Goal: Task Accomplishment & Management: Manage account settings

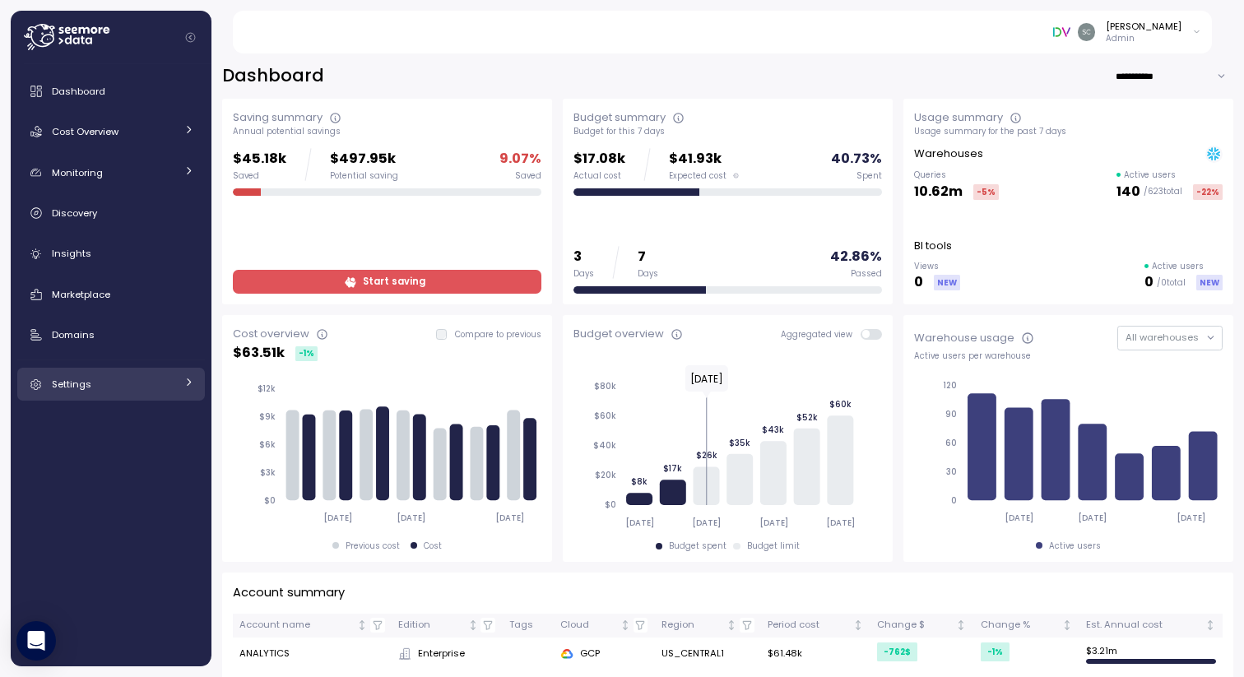
click at [85, 386] on span "Settings" at bounding box center [72, 384] width 40 height 13
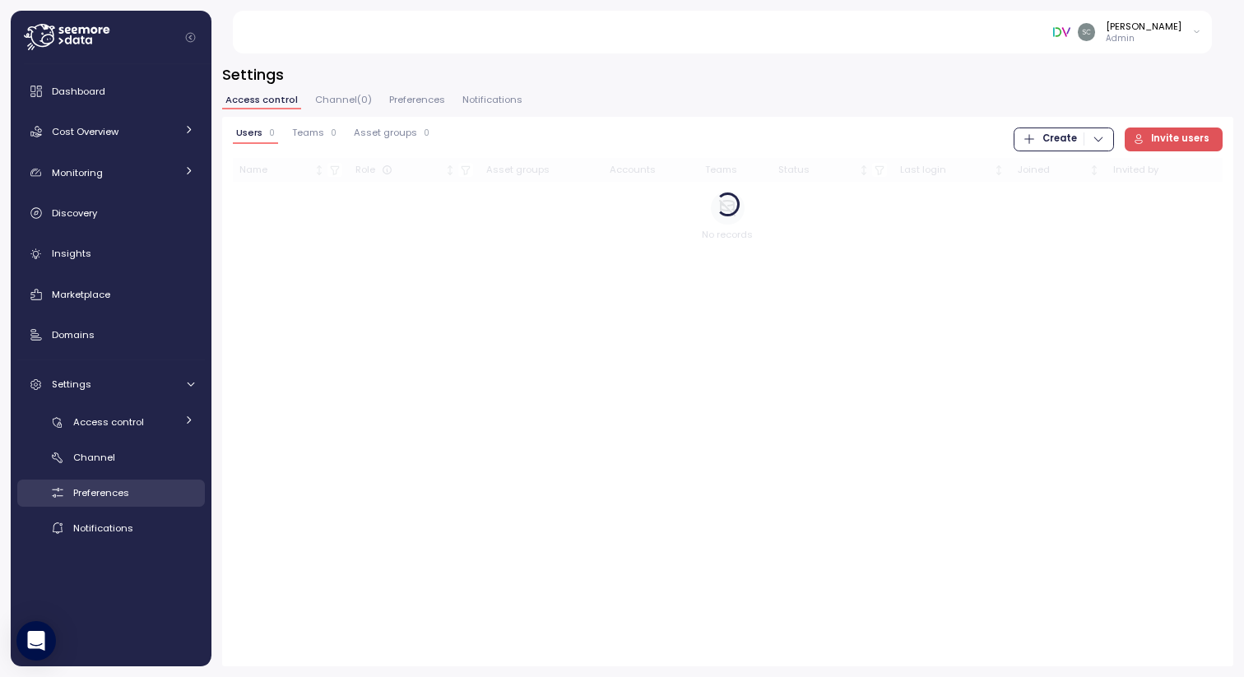
click at [96, 494] on span "Preferences" at bounding box center [101, 492] width 56 height 13
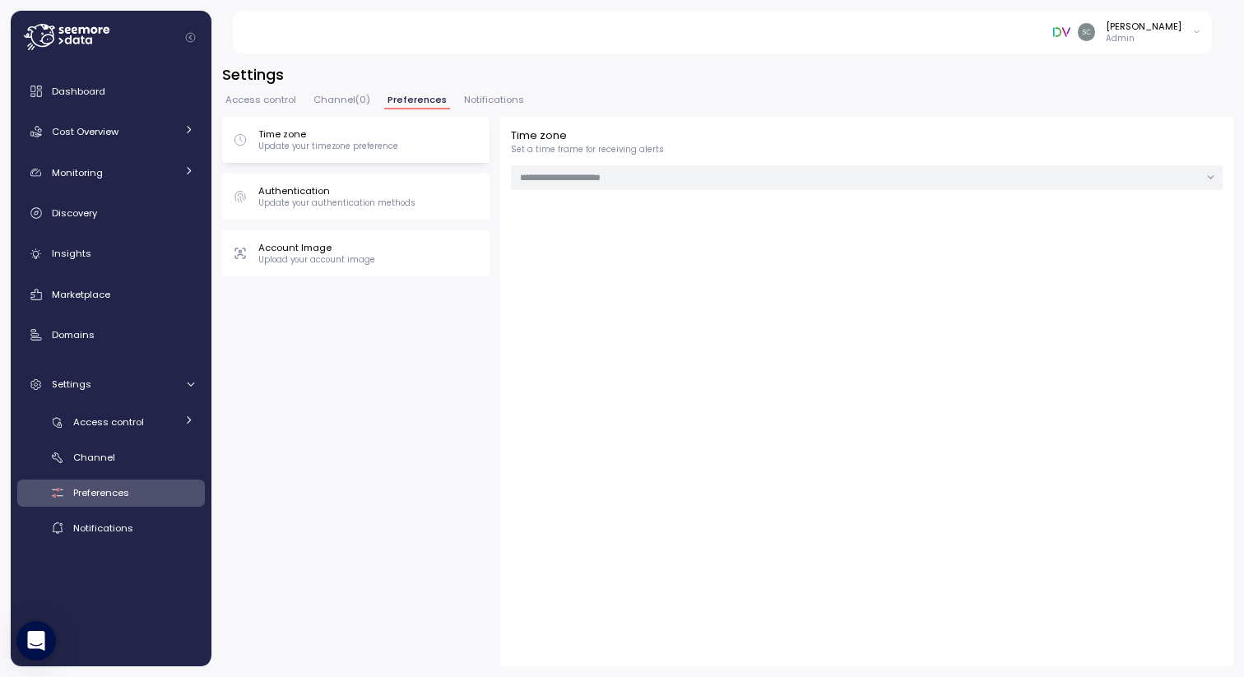
type input "**********"
click at [93, 450] on div "Channel" at bounding box center [133, 457] width 121 height 16
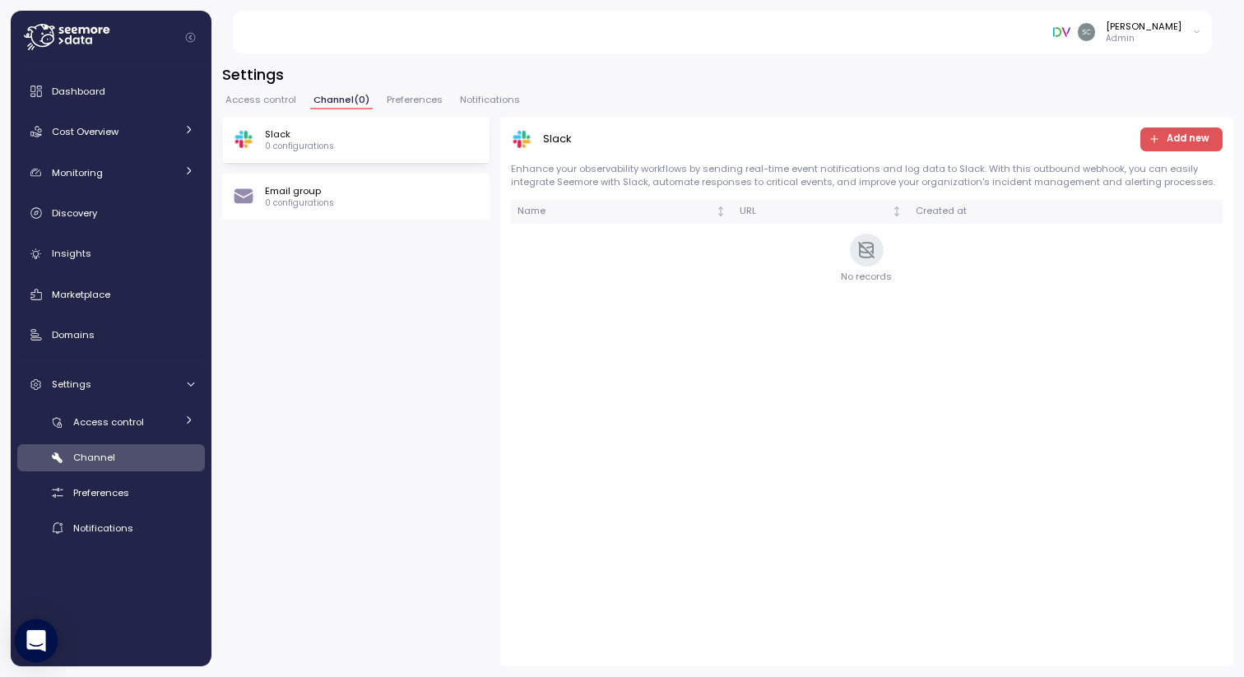
click at [35, 641] on icon "Open Intercom Messenger" at bounding box center [35, 640] width 19 height 21
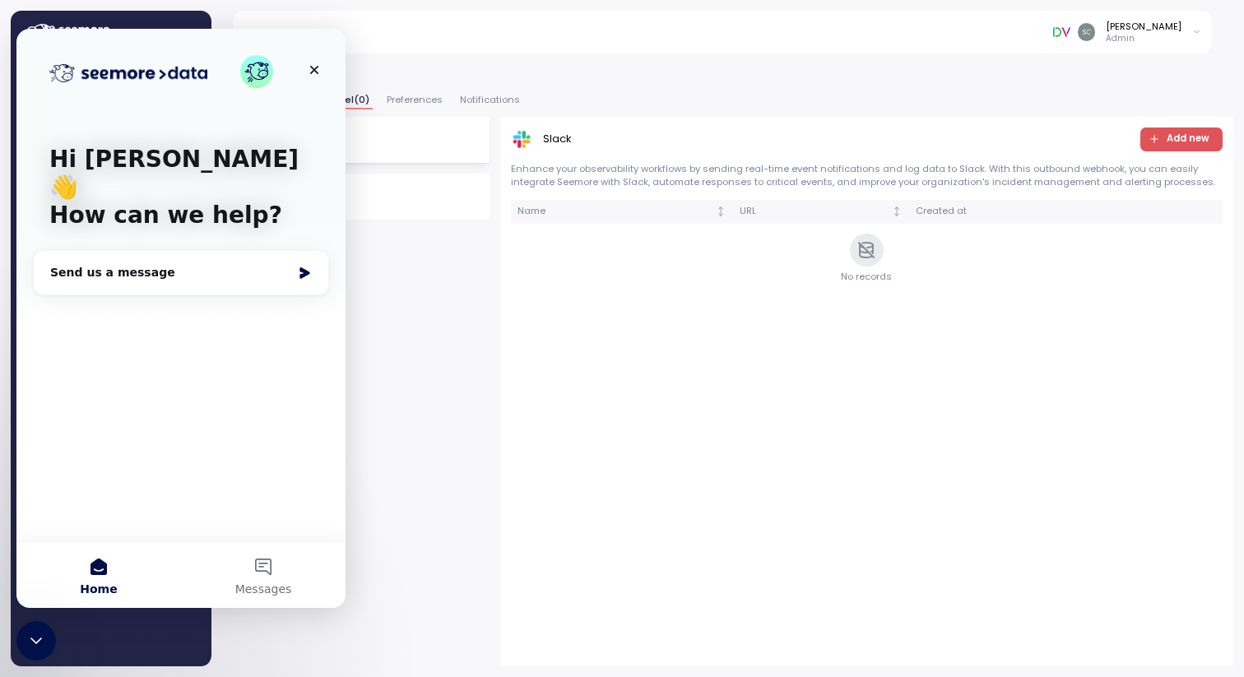
click at [462, 453] on div "Slack 0 configurations Email group 0 configurations Slack Add new Enhance your …" at bounding box center [727, 392] width 1011 height 550
click at [318, 76] on icon "Close" at bounding box center [314, 69] width 13 height 13
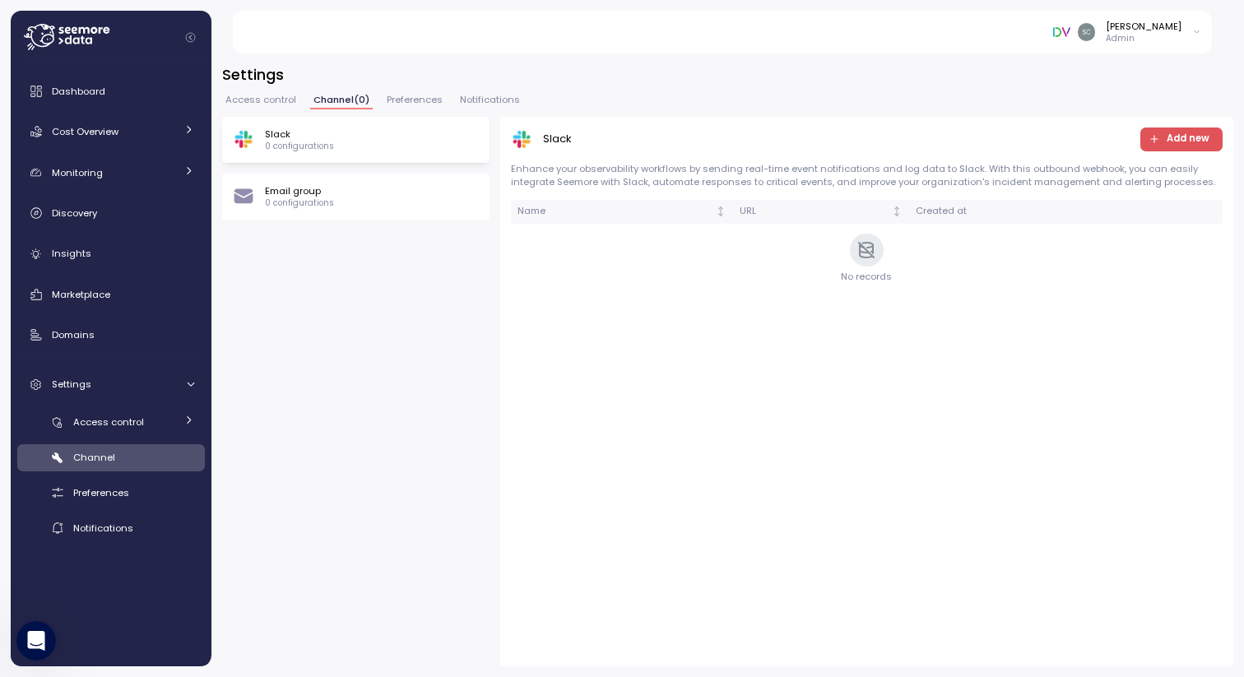
click at [105, 449] on div "Channel" at bounding box center [133, 457] width 121 height 16
click at [99, 499] on span "Preferences" at bounding box center [101, 492] width 56 height 13
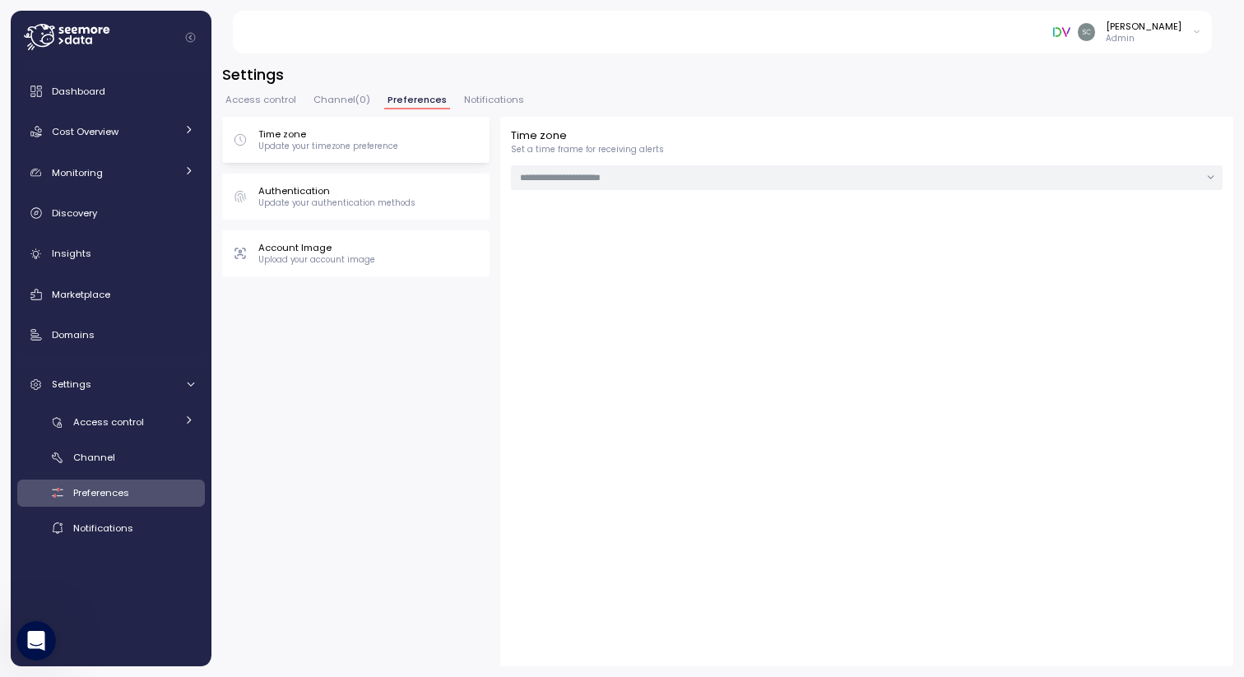
type input "**********"
click at [95, 89] on span "Dashboard" at bounding box center [78, 91] width 53 height 13
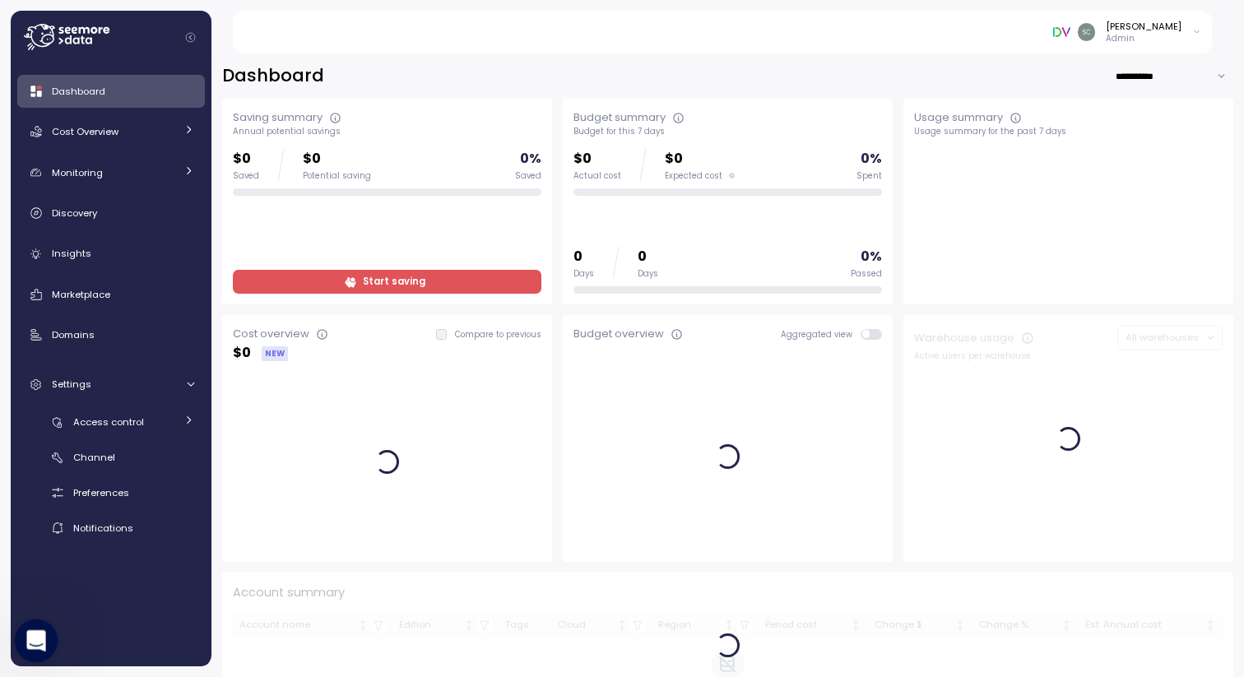
click at [35, 636] on icon "Open Intercom Messenger" at bounding box center [34, 638] width 27 height 27
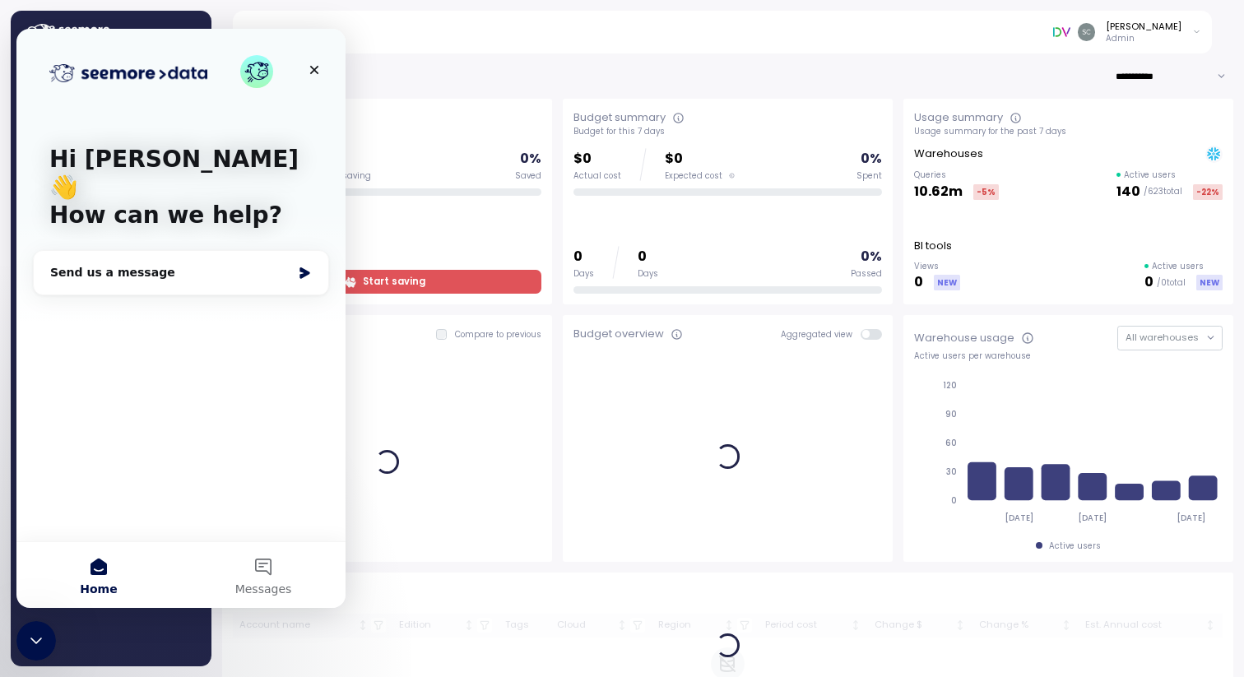
click at [449, 487] on div at bounding box center [387, 462] width 309 height 179
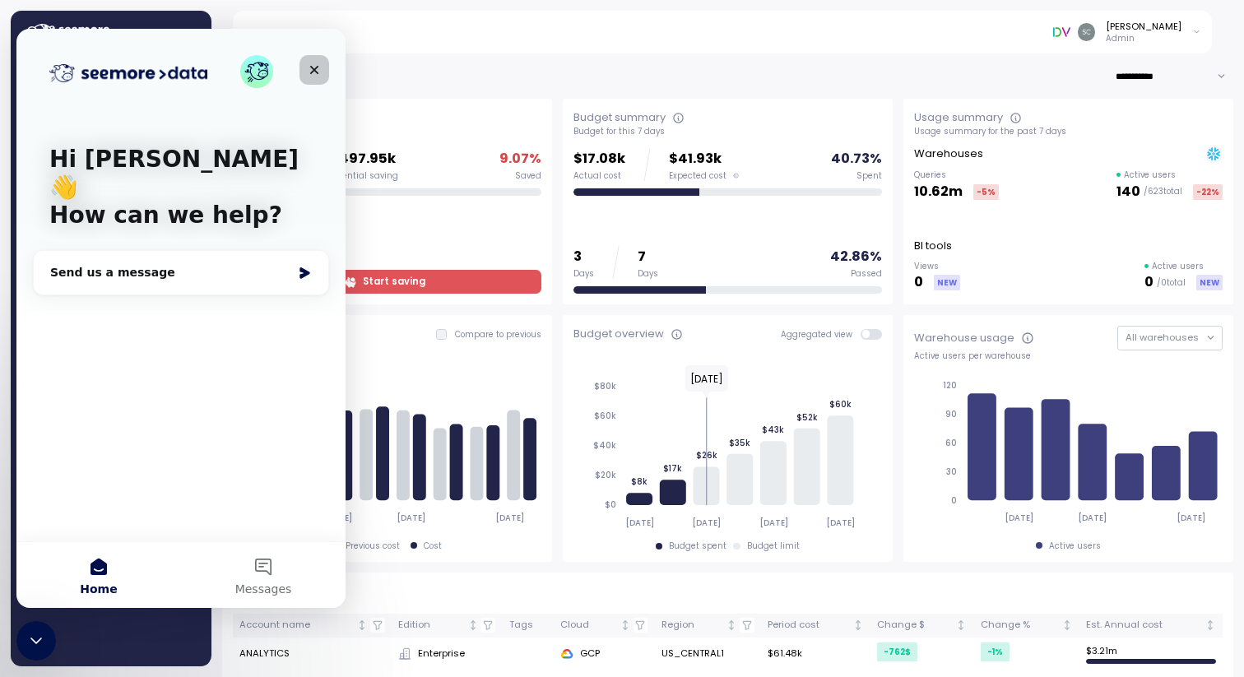
click at [311, 67] on icon "Close" at bounding box center [314, 70] width 9 height 9
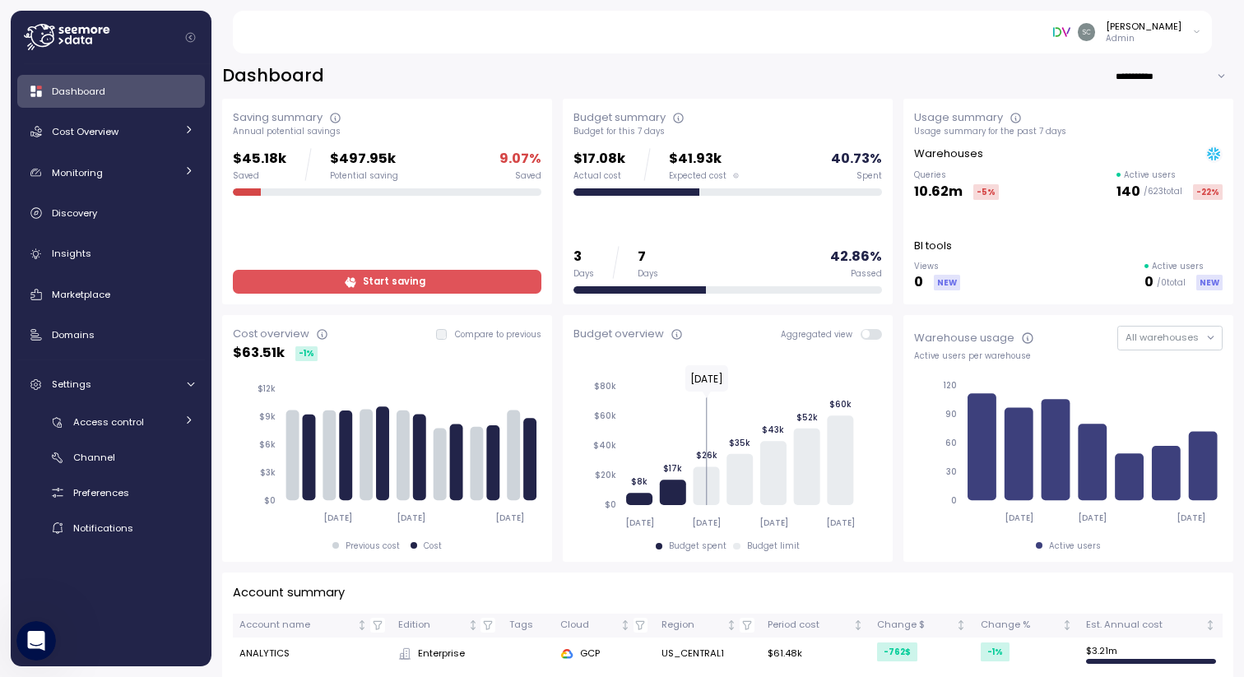
click at [1135, 35] on p "Admin" at bounding box center [1144, 39] width 76 height 12
click at [1190, 30] on div "[PERSON_NAME] Admin" at bounding box center [1127, 32] width 148 height 25
click at [86, 412] on link "Access control" at bounding box center [111, 422] width 188 height 27
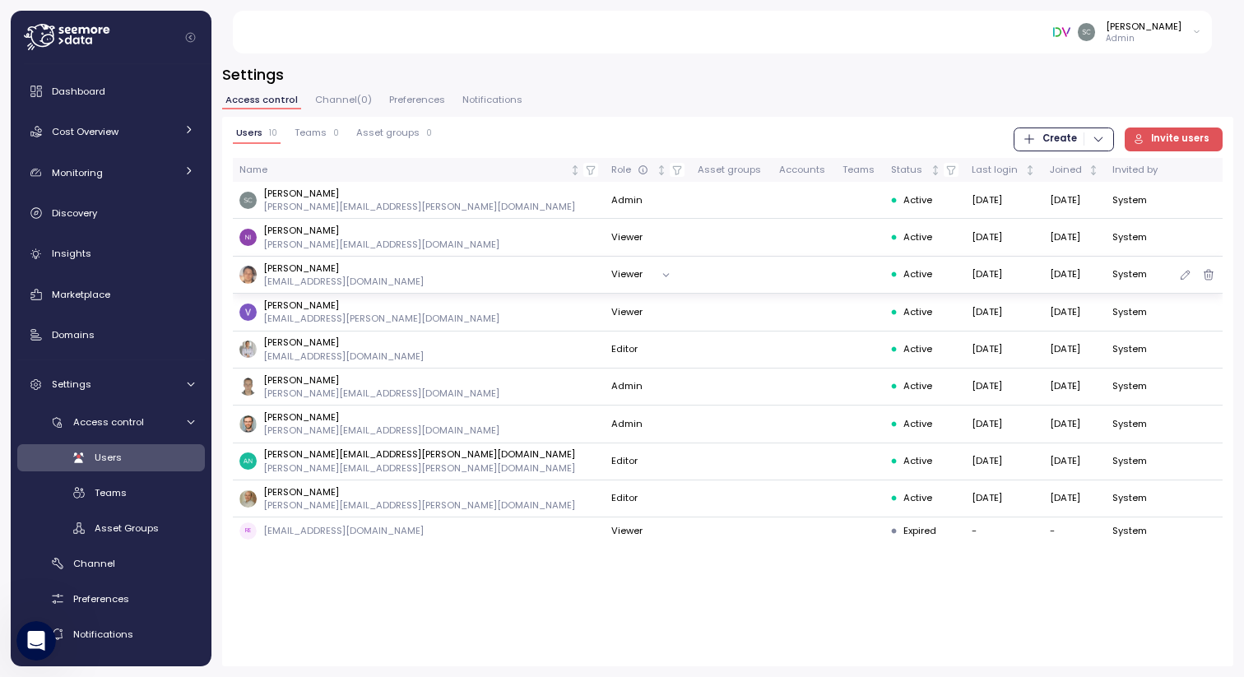
drag, startPoint x: 553, startPoint y: 272, endPoint x: 523, endPoint y: 272, distance: 29.6
click at [611, 272] on button "Viewer" at bounding box center [644, 275] width 67 height 24
click at [554, 583] on div "Users 10 Teams 0 Asset groups 0 Create Invite users Name Role Asset groups Acco…" at bounding box center [727, 392] width 1011 height 550
click at [397, 132] on span "Asset groups" at bounding box center [387, 132] width 63 height 9
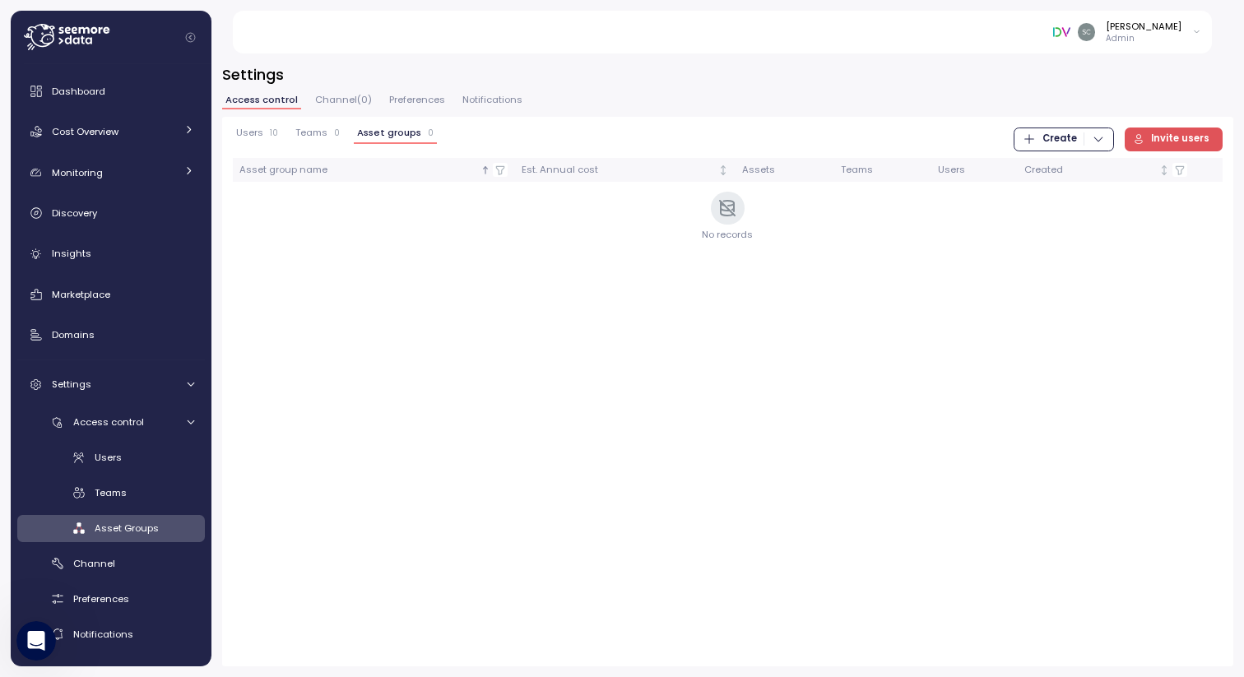
click at [314, 132] on span "Teams" at bounding box center [311, 132] width 32 height 9
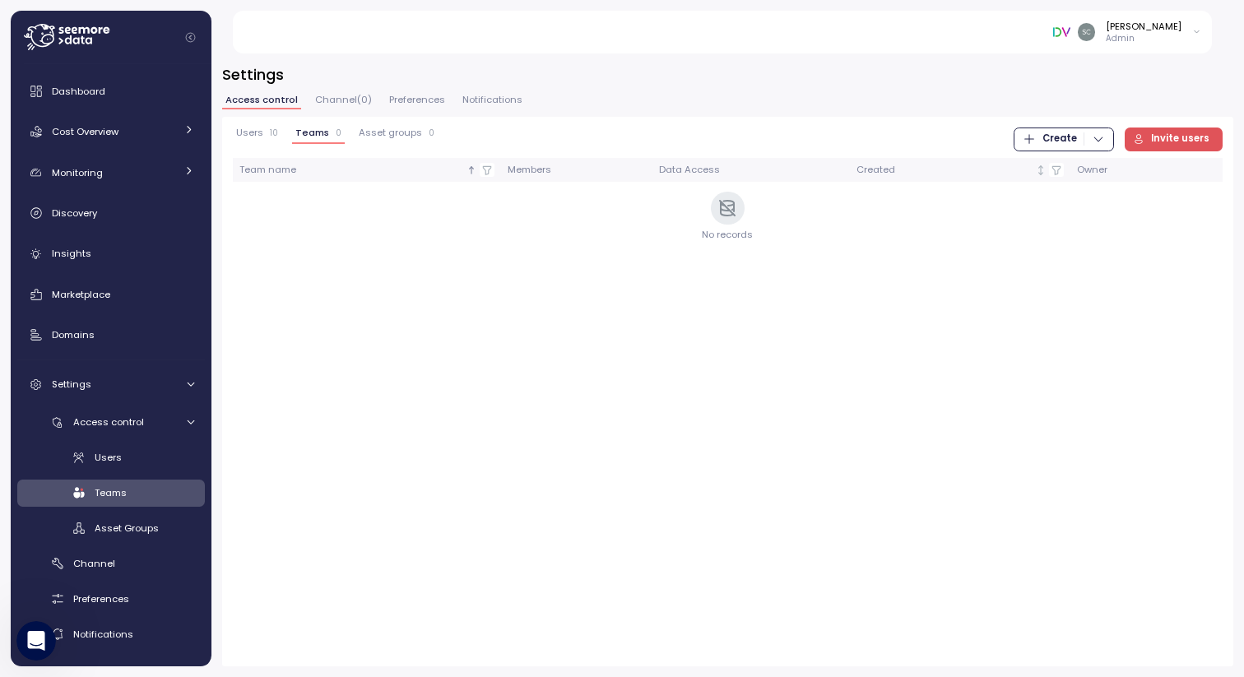
click at [243, 133] on span "Users" at bounding box center [249, 132] width 27 height 9
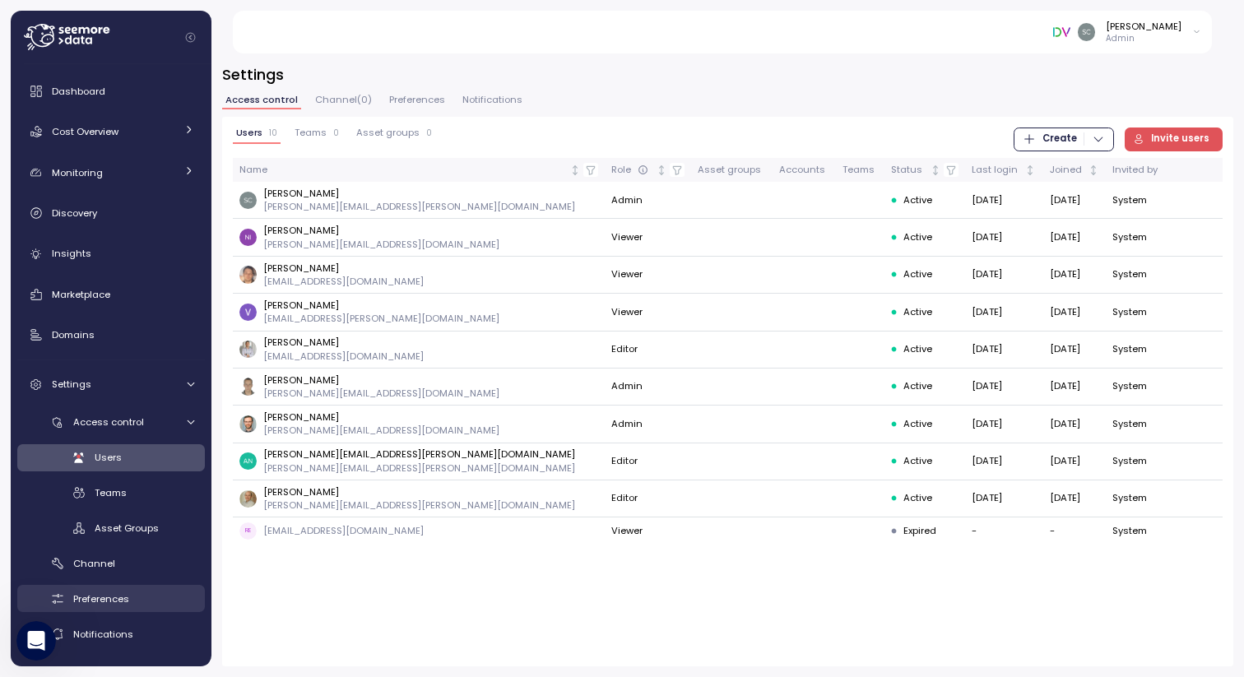
click at [106, 597] on span "Preferences" at bounding box center [101, 599] width 56 height 13
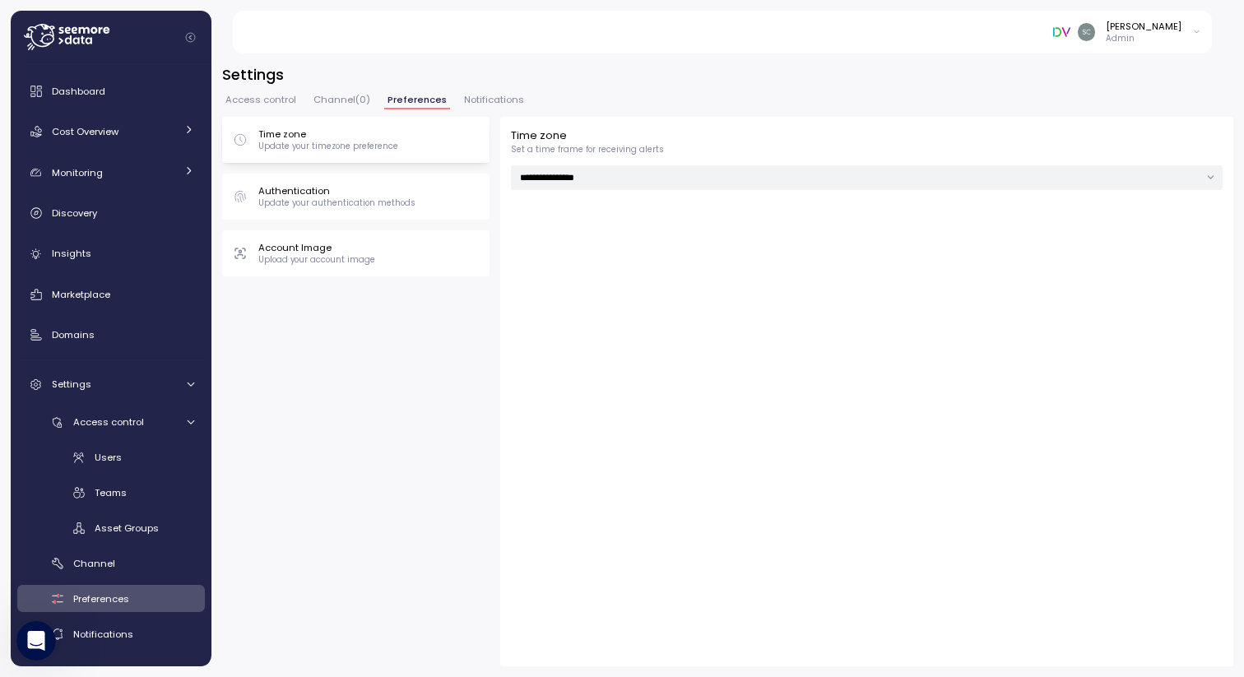
click at [417, 149] on div "Time zone Update your timezone preference" at bounding box center [356, 140] width 246 height 25
click at [367, 188] on p "Authentication" at bounding box center [336, 190] width 157 height 13
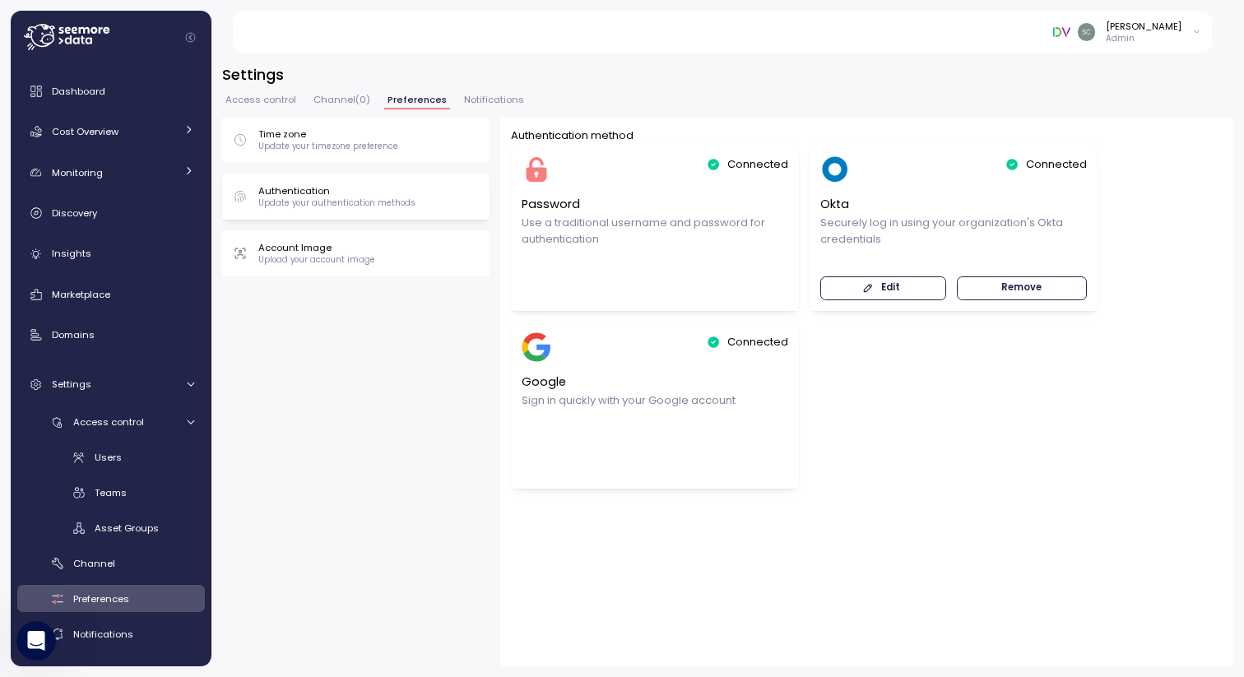
click at [905, 294] on span "Edit" at bounding box center [882, 288] width 105 height 22
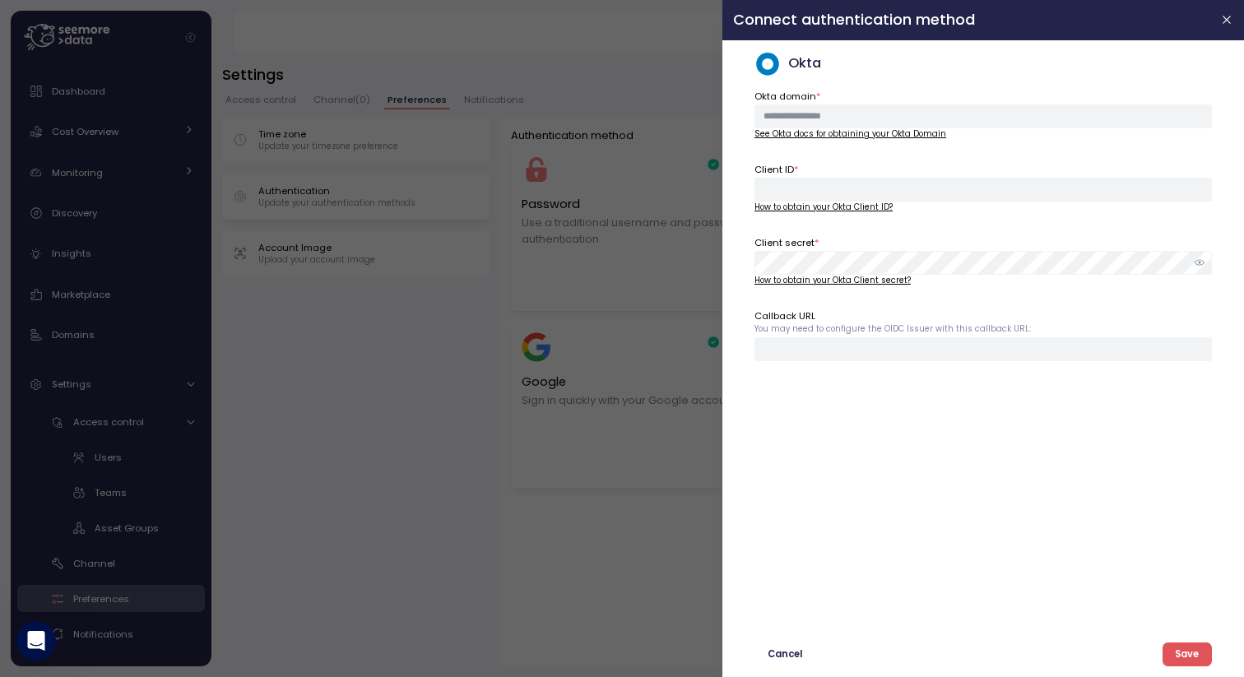
type input "**********"
click at [1234, 23] on button "button" at bounding box center [1227, 20] width 19 height 19
